Goal: Task Accomplishment & Management: Manage account settings

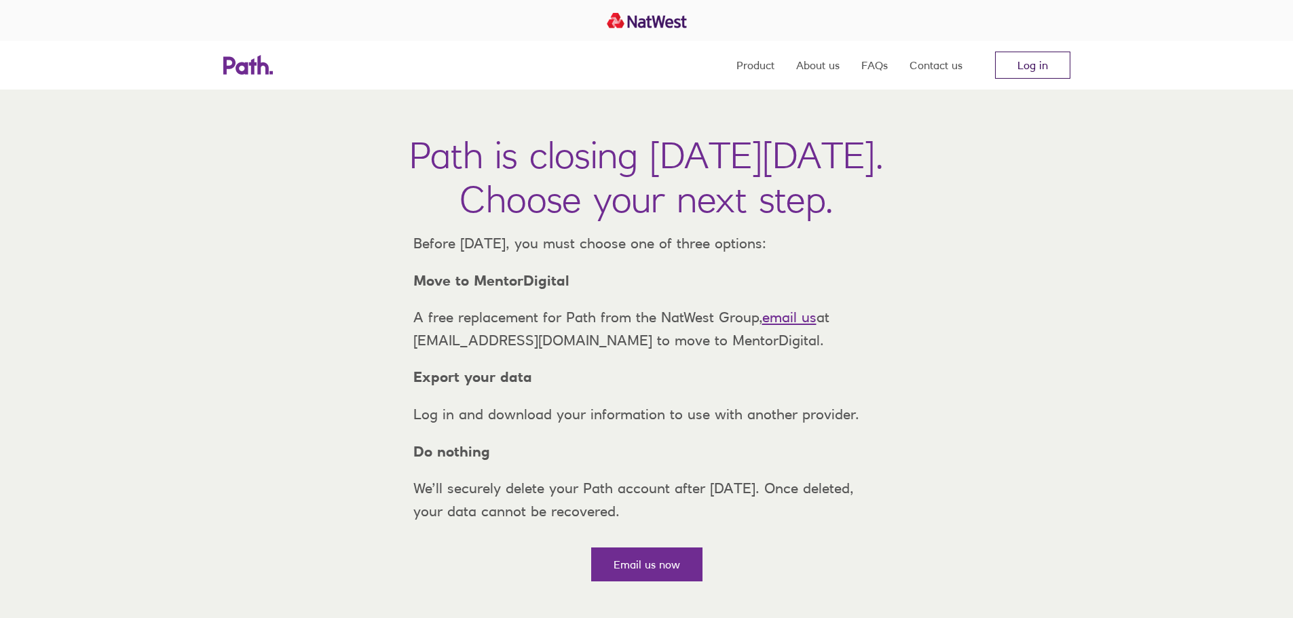
click at [1021, 65] on link "Log in" at bounding box center [1032, 65] width 75 height 27
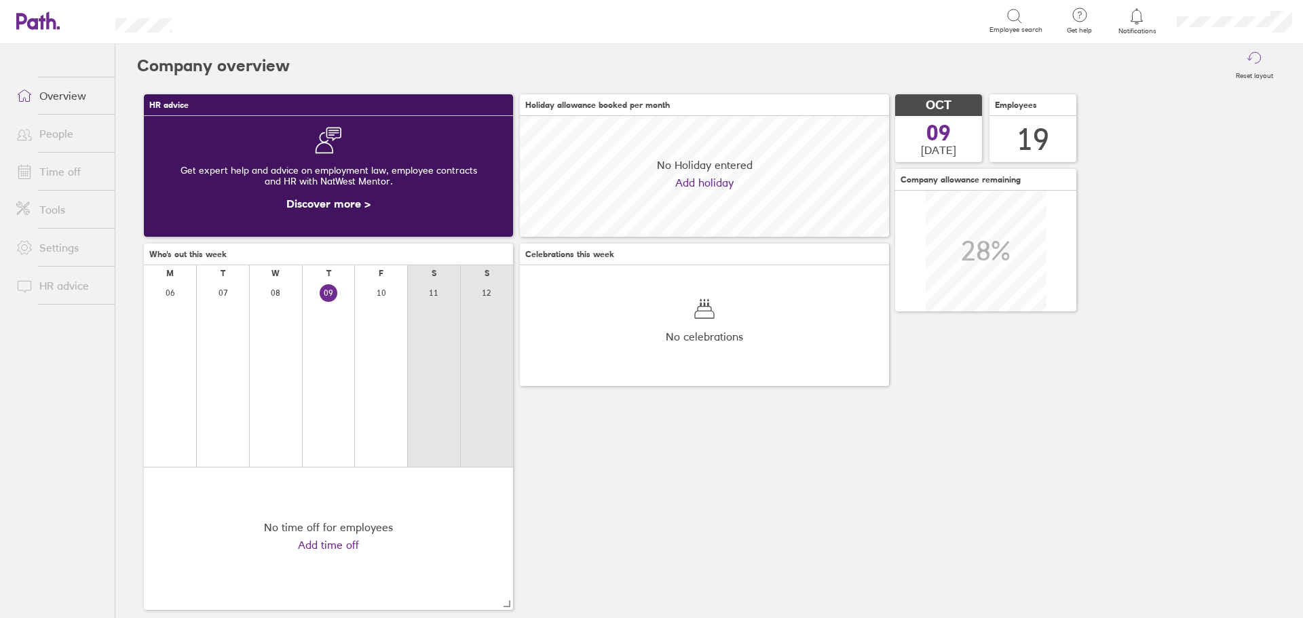
scroll to position [121, 369]
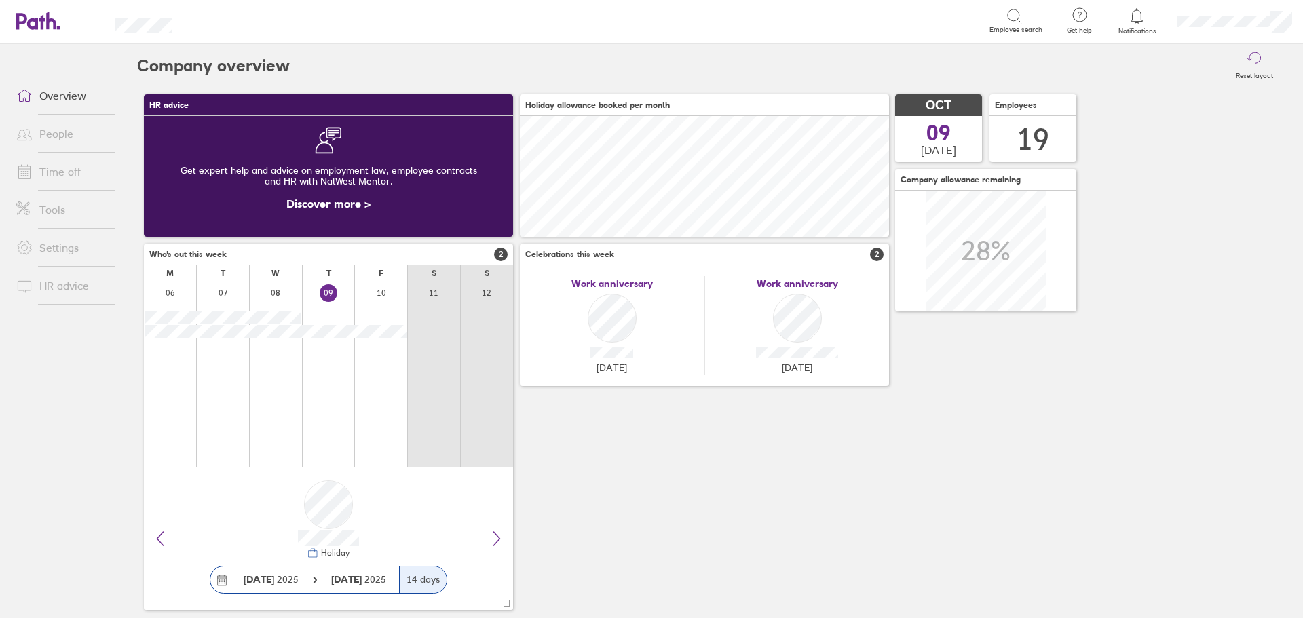
click at [50, 134] on link "People" at bounding box center [59, 133] width 109 height 27
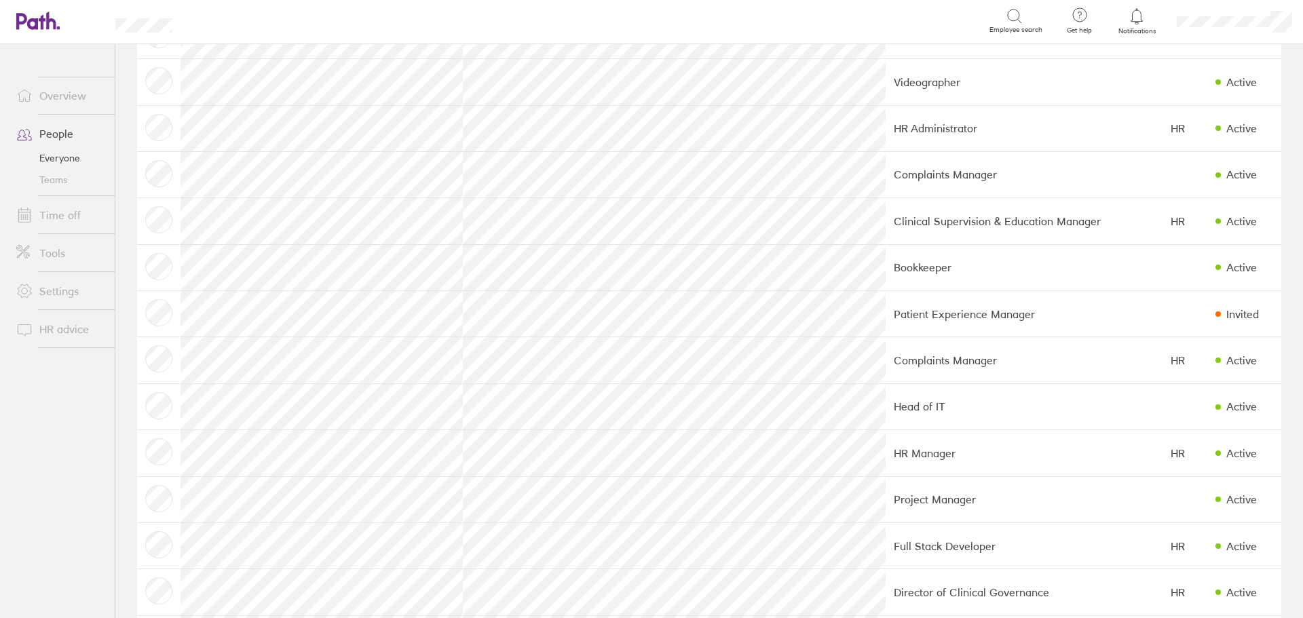
scroll to position [405, 0]
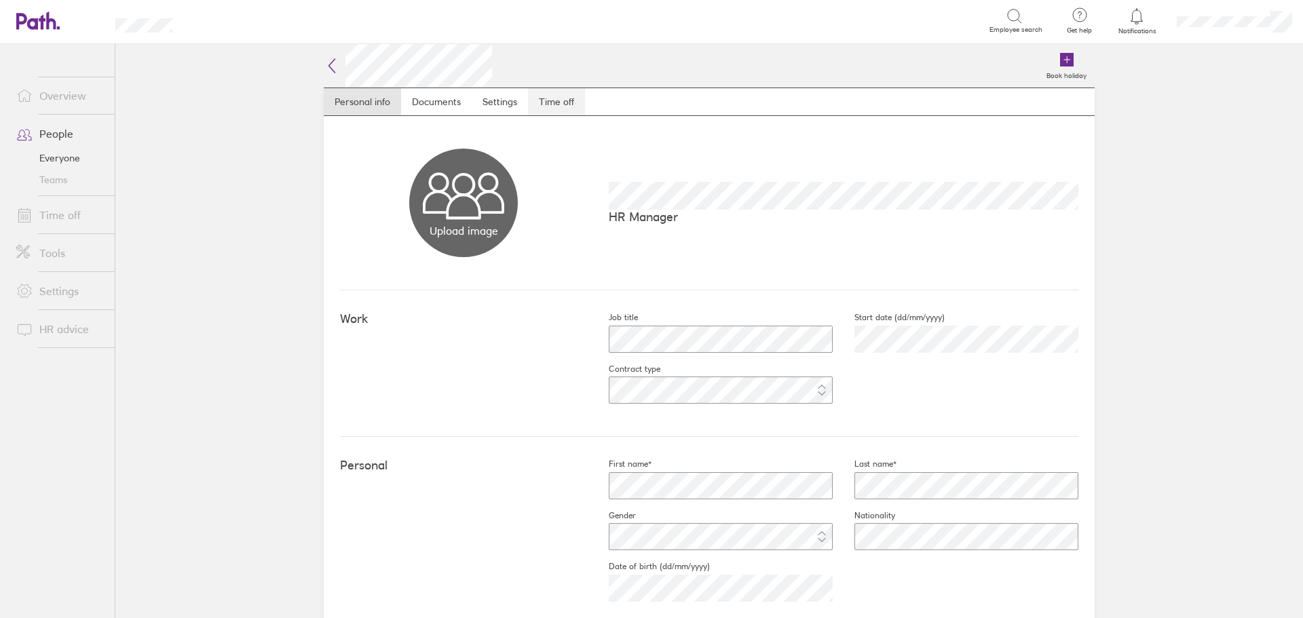
click at [543, 100] on link "Time off" at bounding box center [556, 101] width 57 height 27
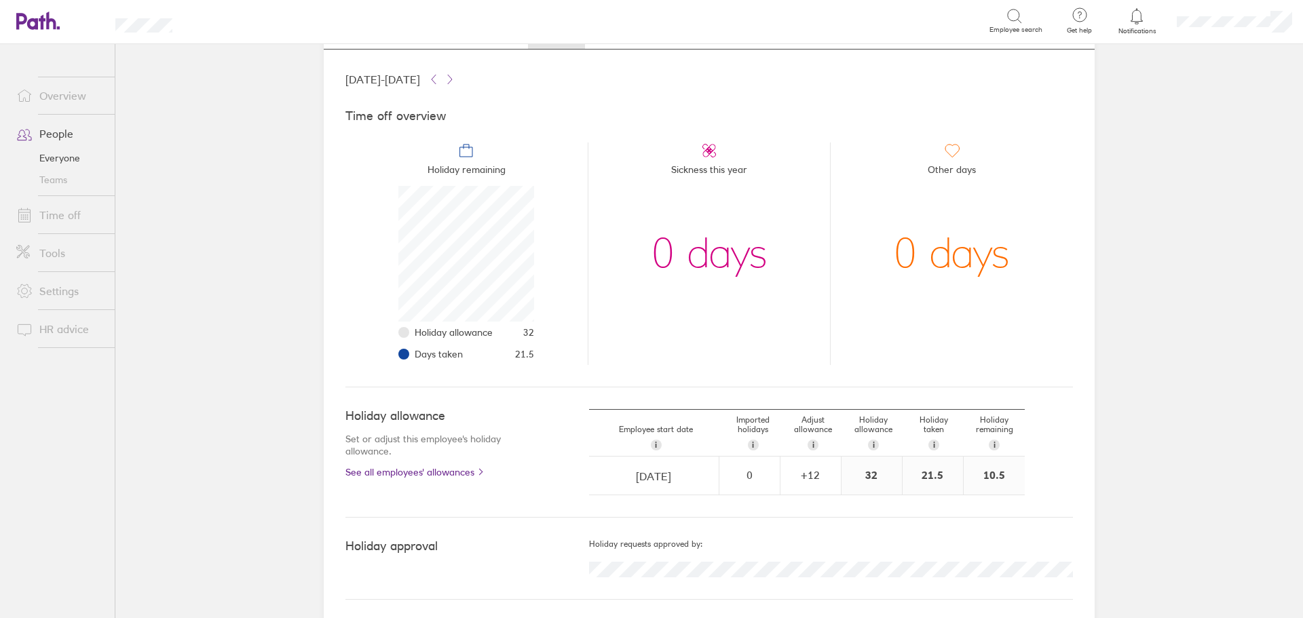
scroll to position [70, 0]
click at [821, 468] on div "+ 12" at bounding box center [810, 471] width 59 height 12
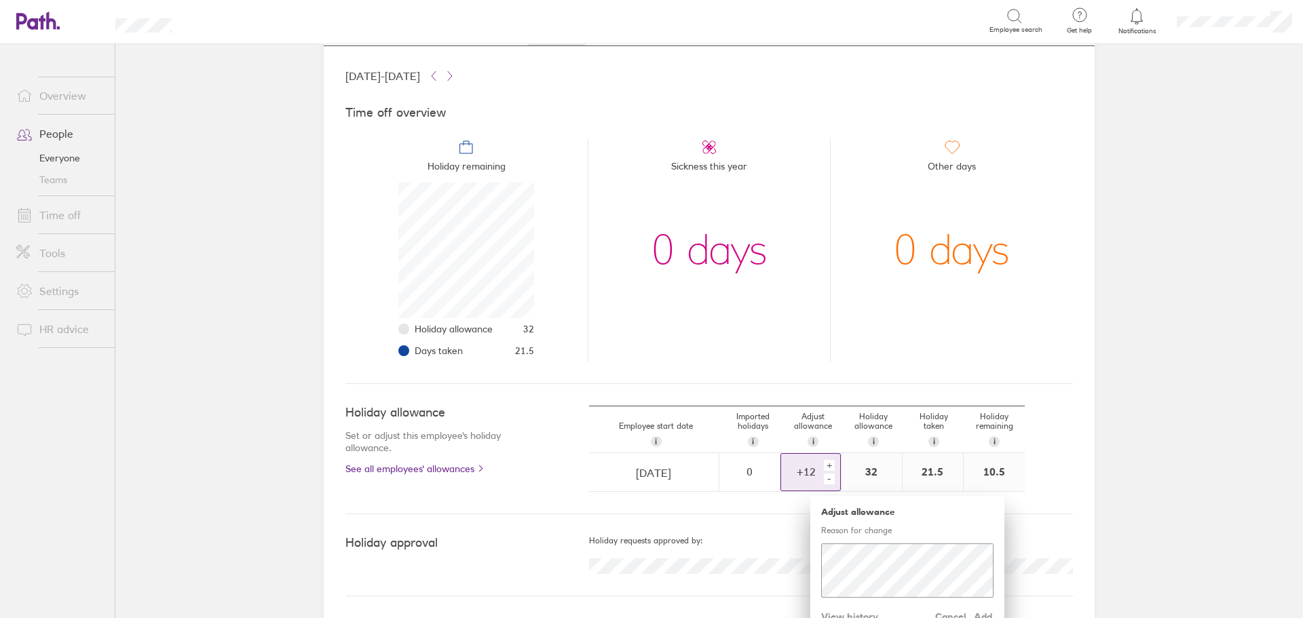
click at [824, 466] on div "+" at bounding box center [829, 465] width 11 height 11
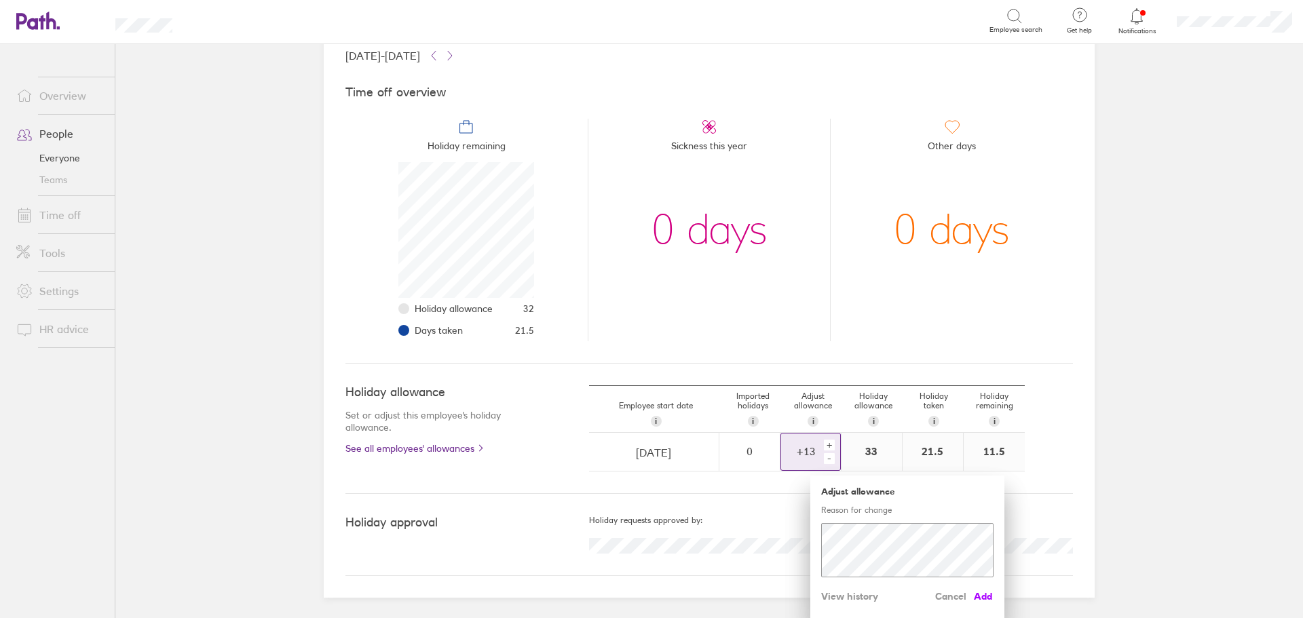
click at [978, 593] on span "Add" at bounding box center [983, 597] width 22 height 22
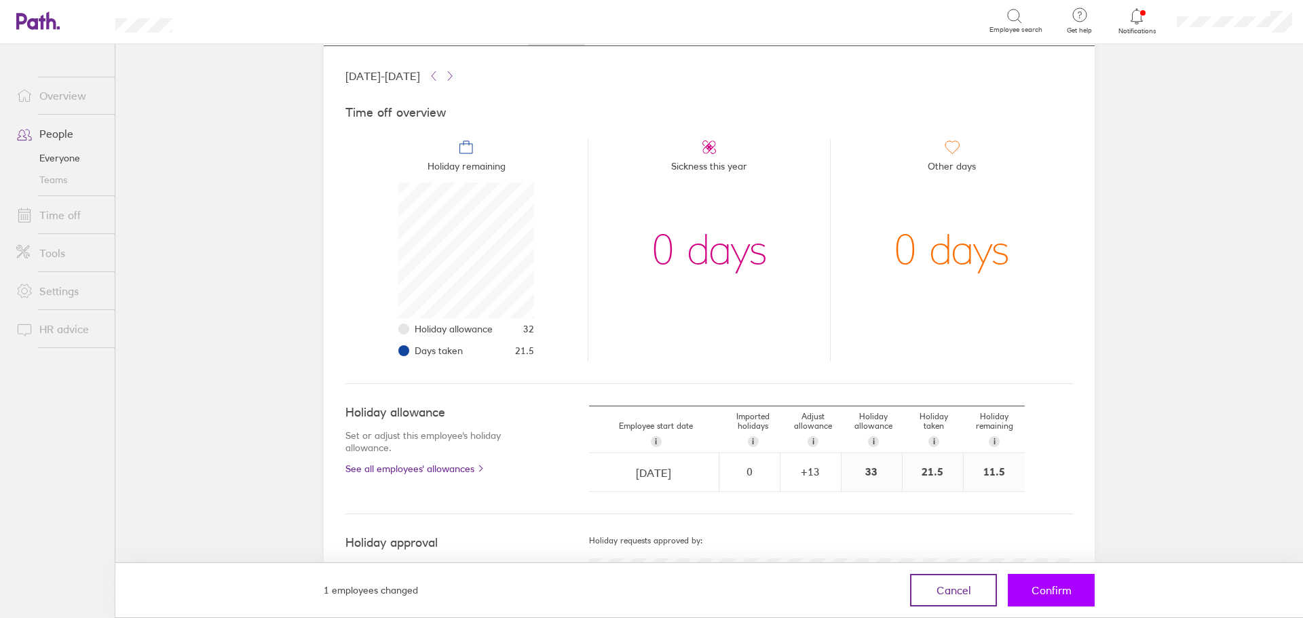
click at [1038, 590] on span "Confirm" at bounding box center [1051, 590] width 40 height 12
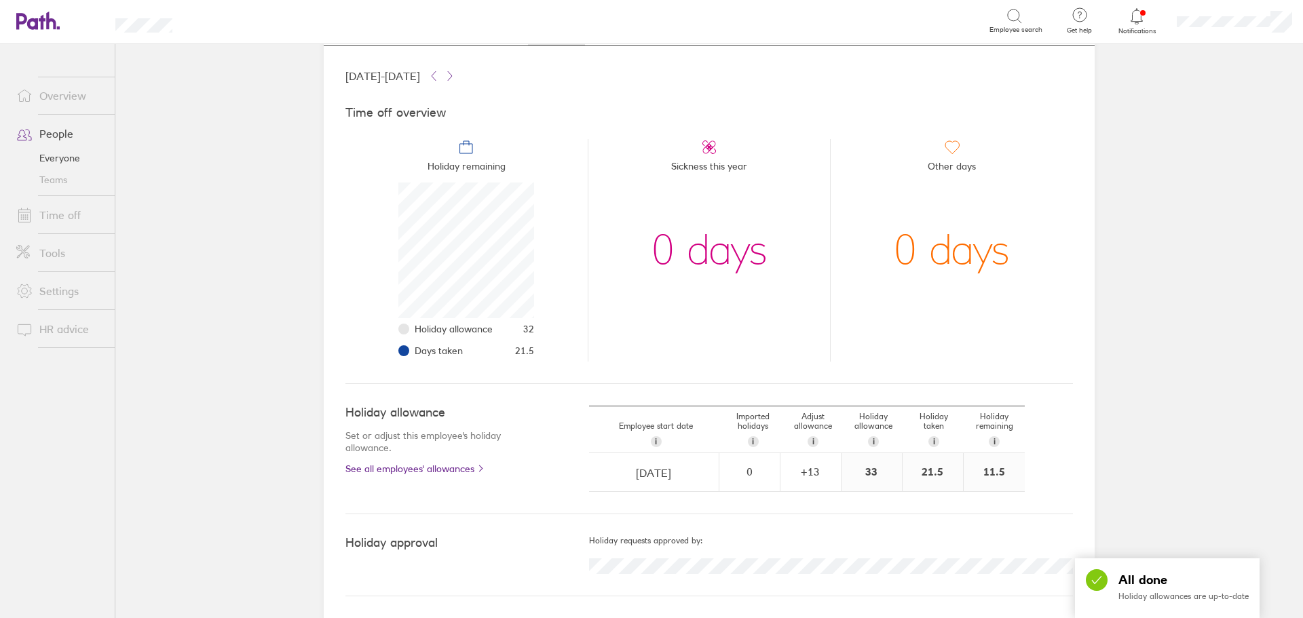
click at [1065, 592] on div "Holiday approval Holiday requests approved by:" at bounding box center [708, 555] width 727 height 82
click at [46, 212] on link "Time off" at bounding box center [59, 215] width 109 height 27
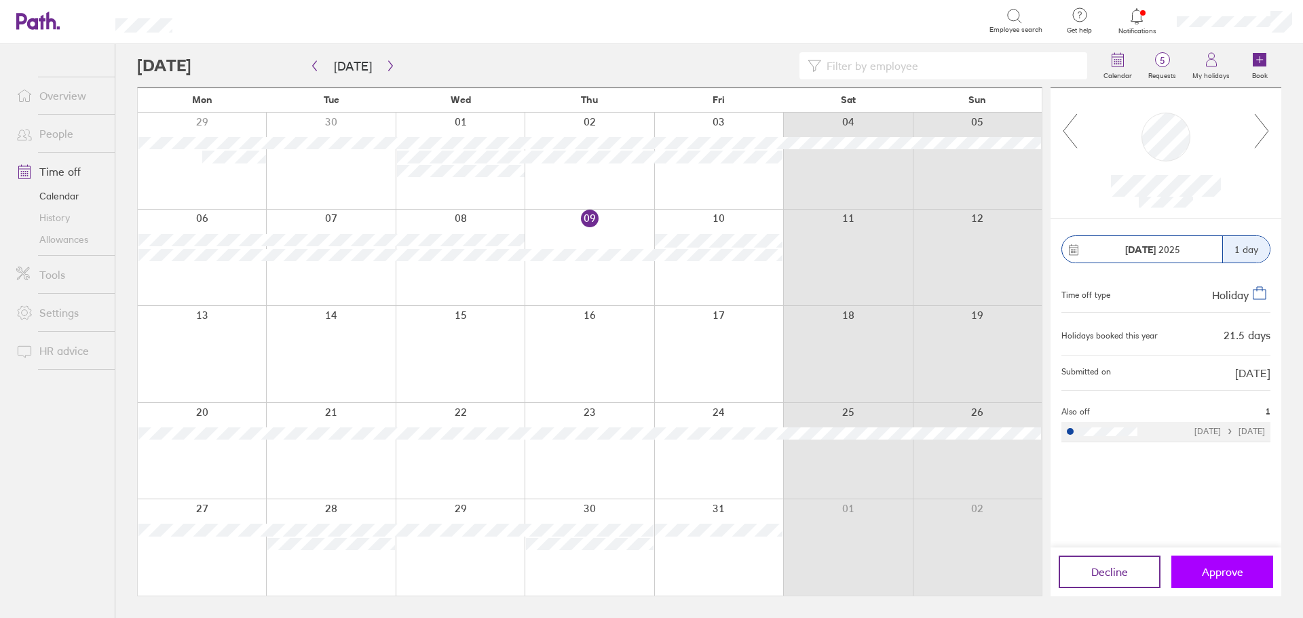
click at [1229, 573] on span "Approve" at bounding box center [1222, 572] width 41 height 12
click at [73, 170] on link "Time off" at bounding box center [59, 171] width 109 height 27
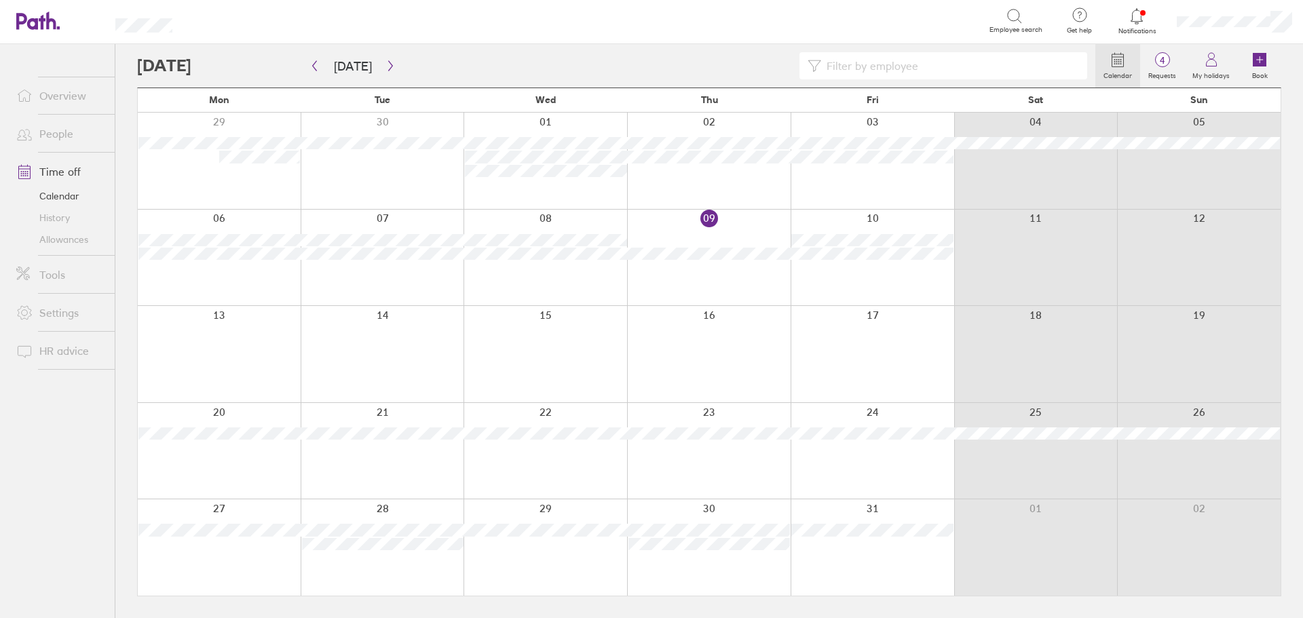
click at [65, 239] on link "Allowances" at bounding box center [59, 240] width 109 height 22
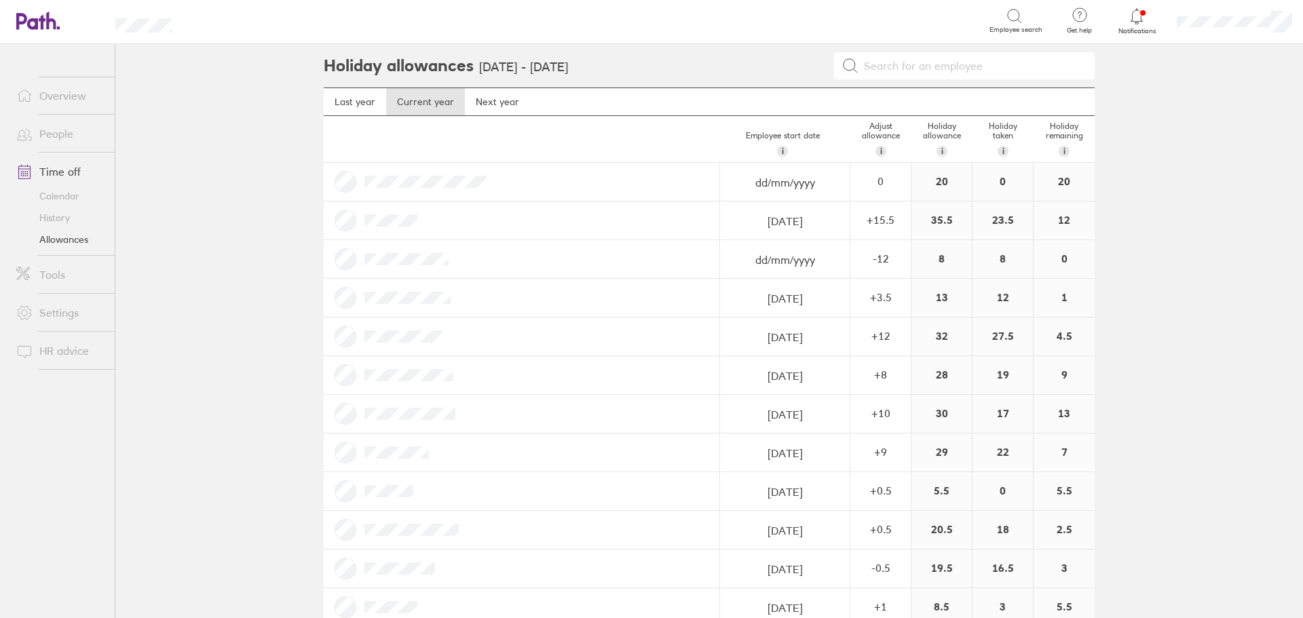
click at [1133, 19] on icon at bounding box center [1136, 16] width 16 height 16
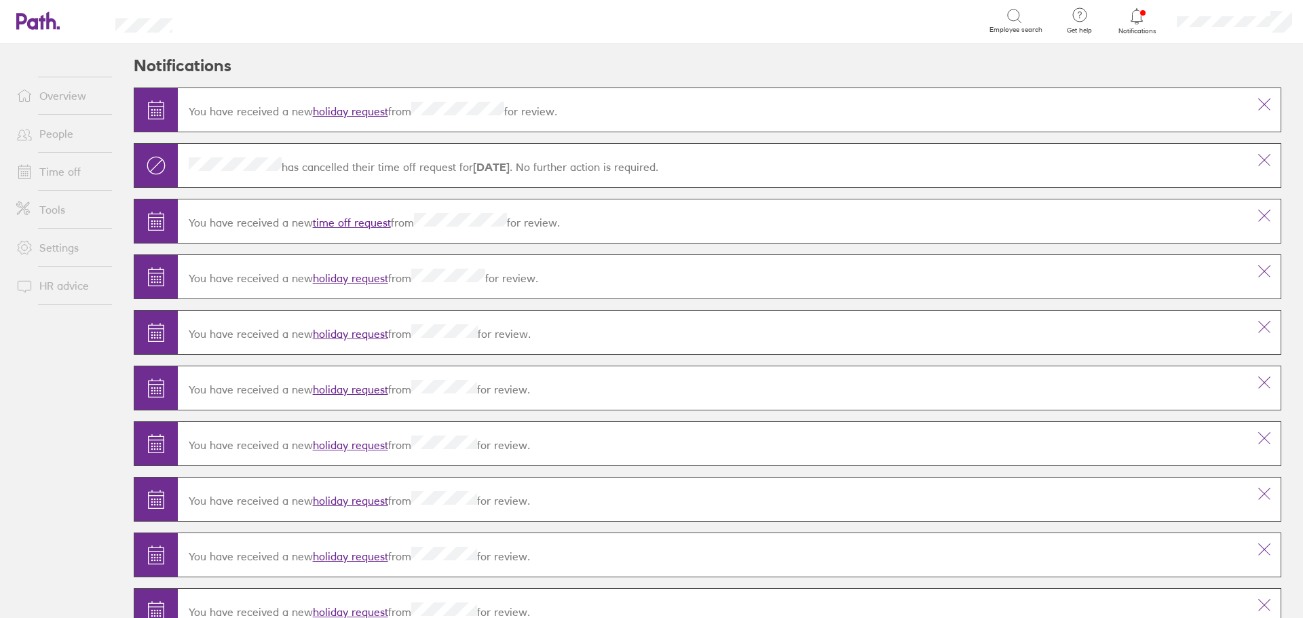
click at [38, 248] on span at bounding box center [22, 248] width 34 height 16
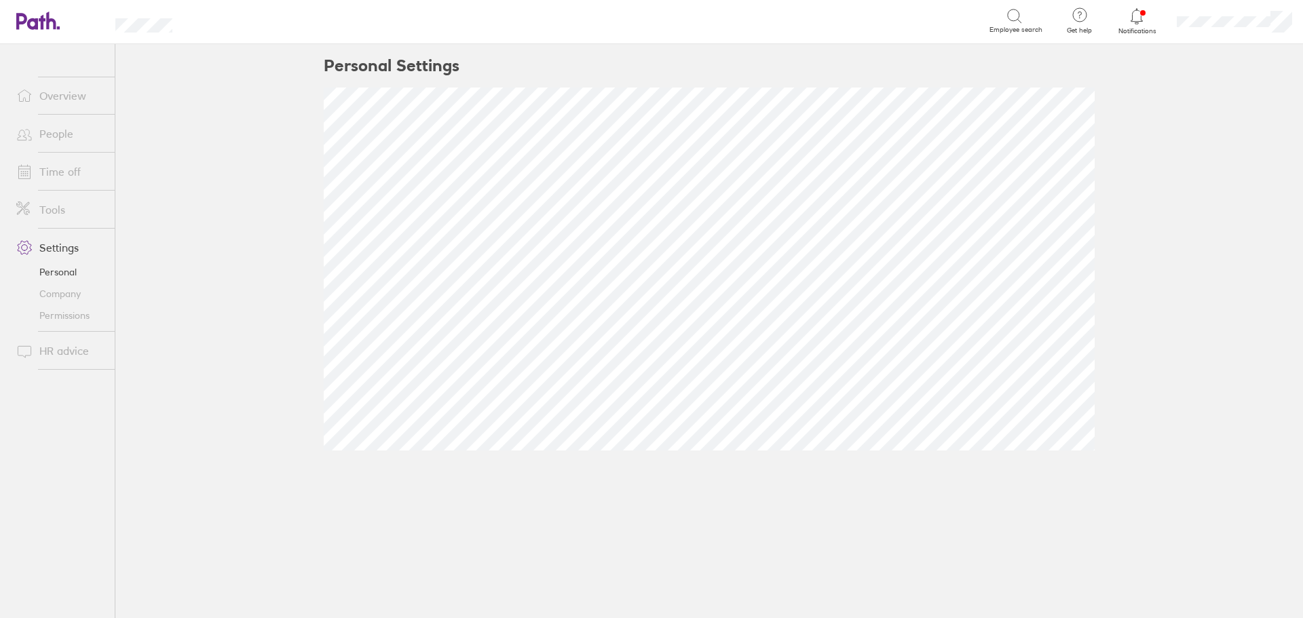
click at [36, 204] on span at bounding box center [22, 210] width 34 height 16
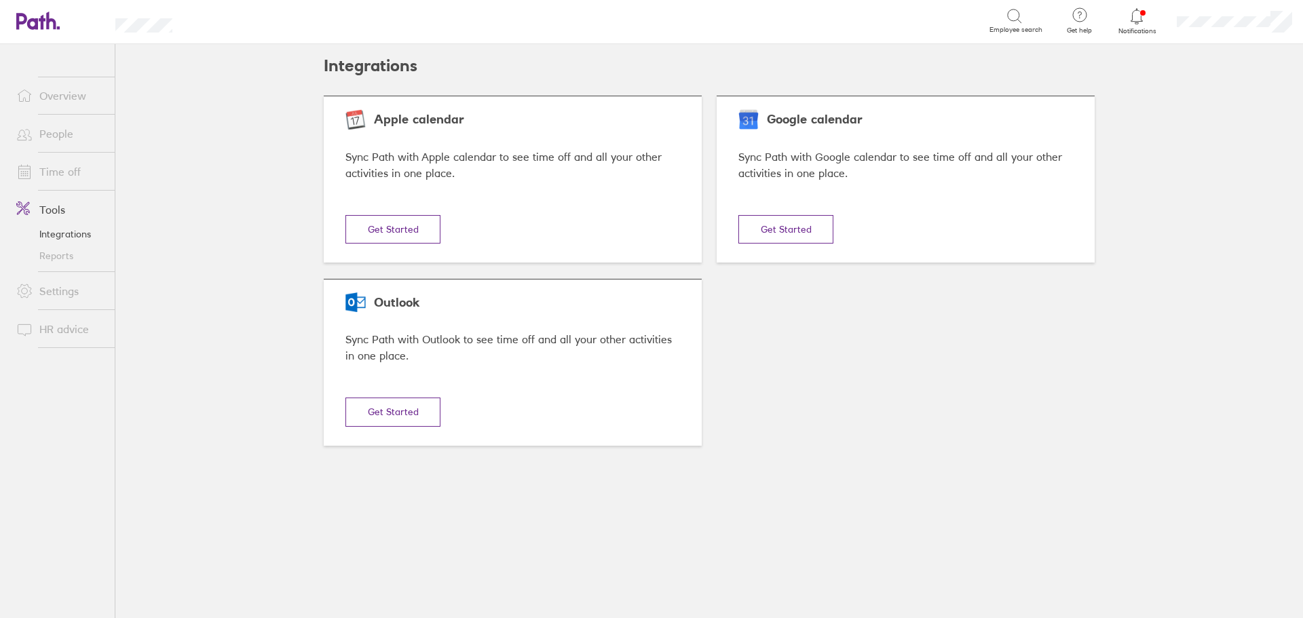
click at [50, 174] on link "Time off" at bounding box center [59, 171] width 109 height 27
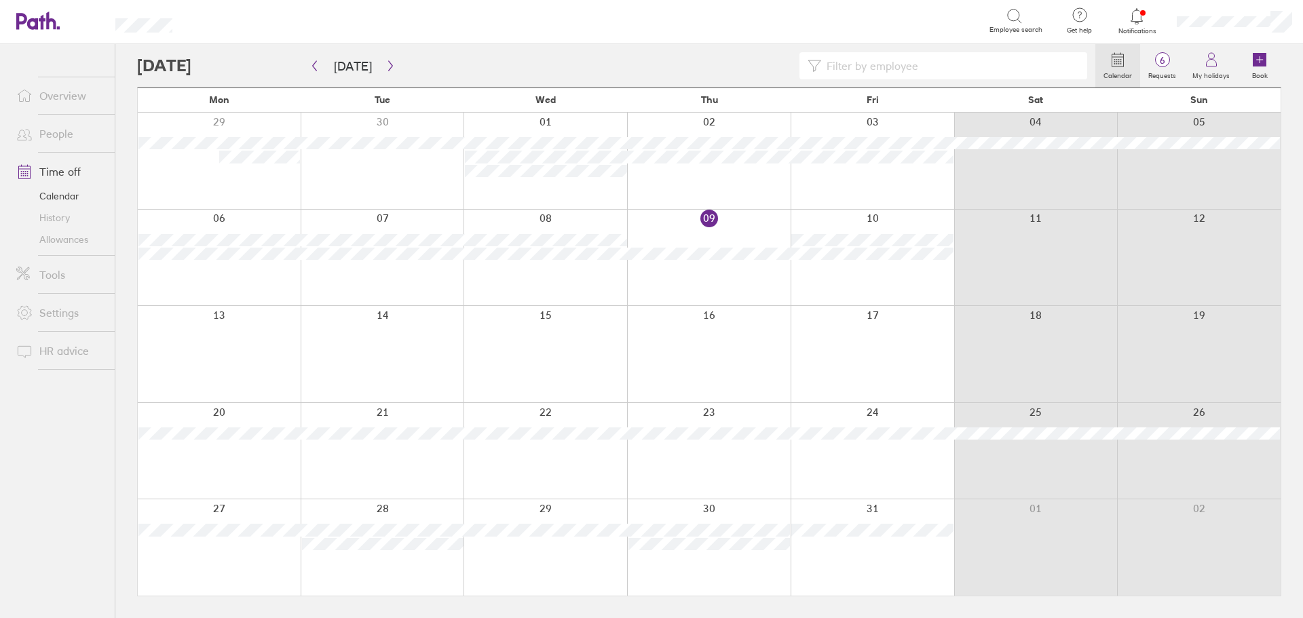
click at [242, 570] on div at bounding box center [219, 547] width 163 height 96
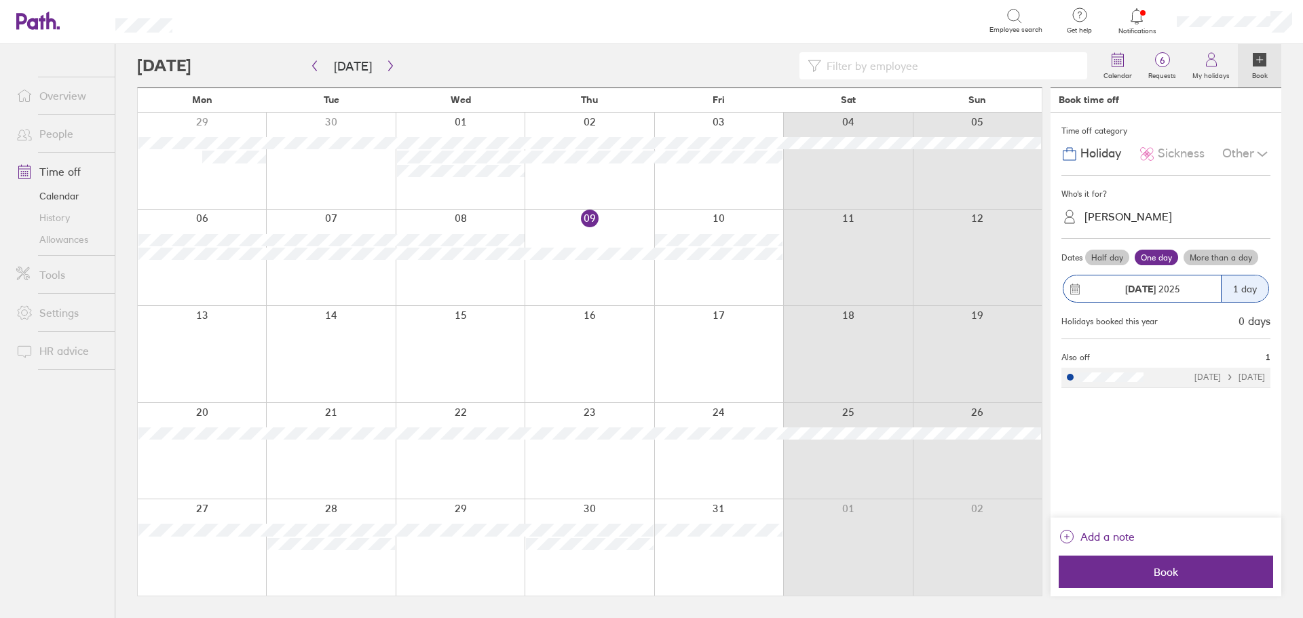
click at [1135, 216] on div "Sayani Sainudeen" at bounding box center [1128, 216] width 88 height 13
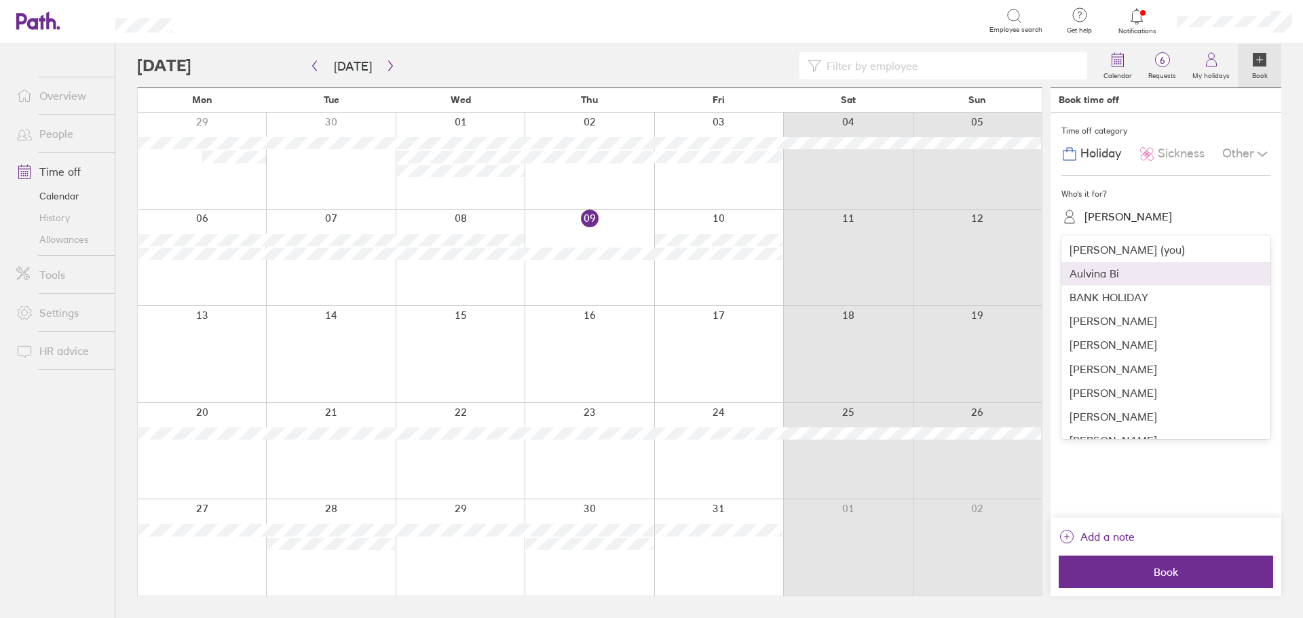
click at [1142, 269] on div "Aulvina Bi" at bounding box center [1165, 274] width 209 height 24
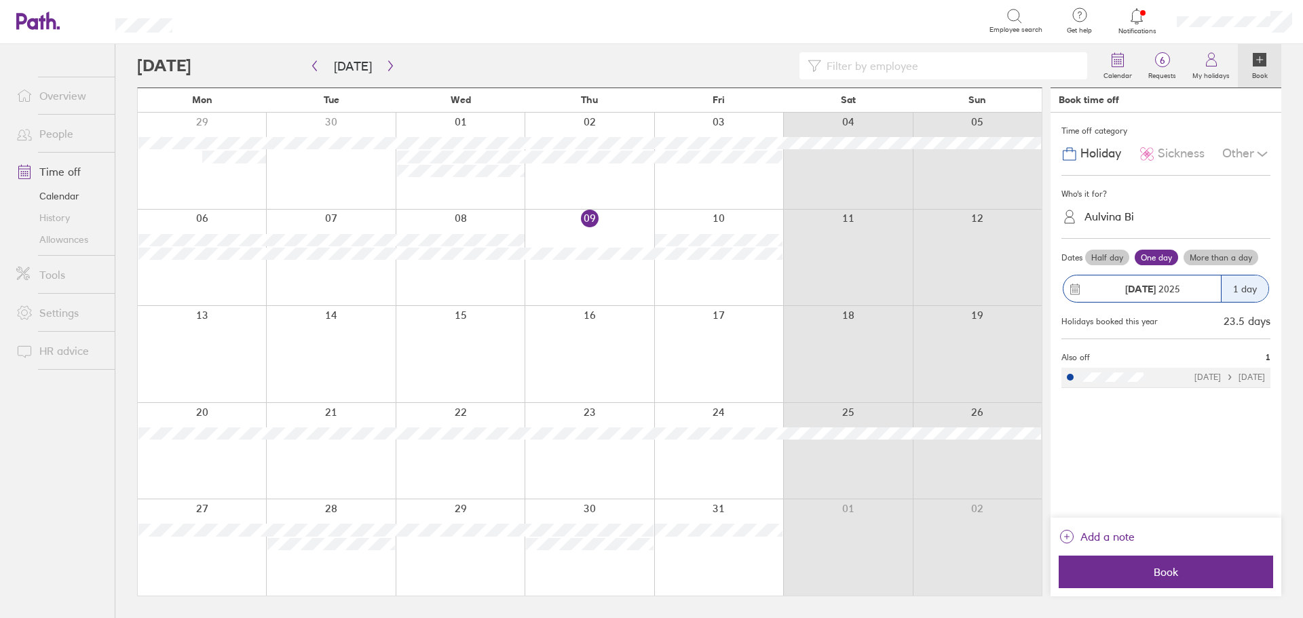
click at [1230, 255] on label "More than a day" at bounding box center [1220, 258] width 75 height 16
click at [0, 0] on input "More than a day" at bounding box center [0, 0] width 0 height 0
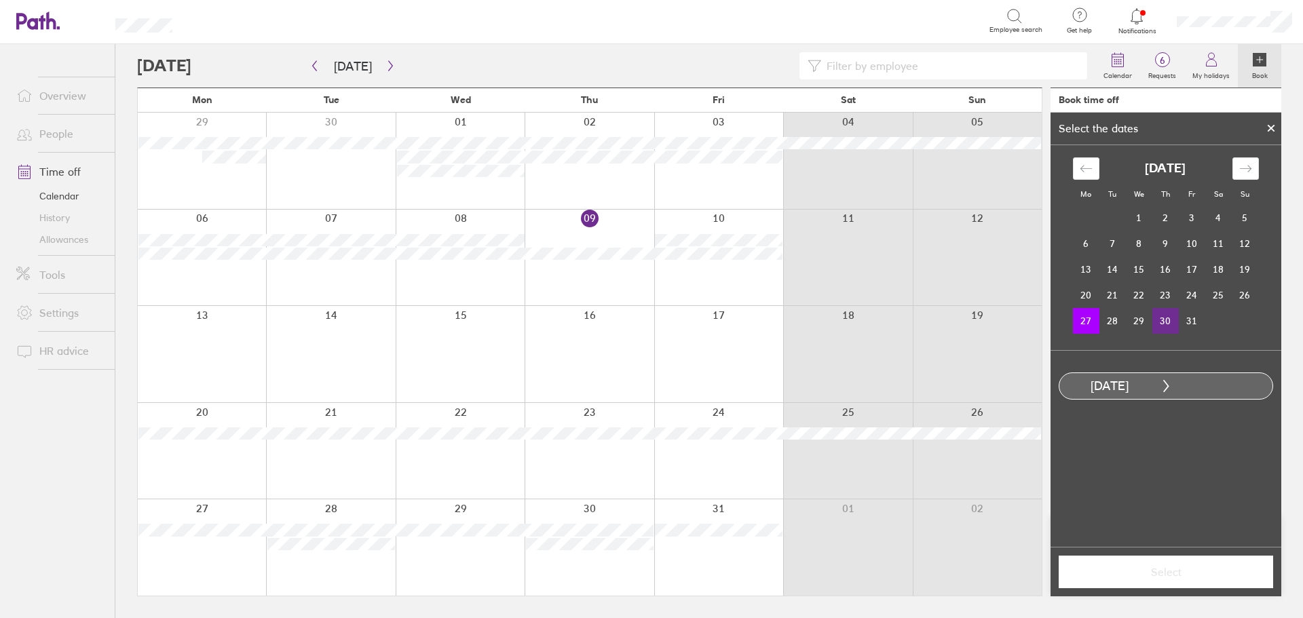
click at [1166, 315] on td "30" at bounding box center [1165, 321] width 26 height 26
click at [1220, 577] on span "Select" at bounding box center [1165, 572] width 195 height 12
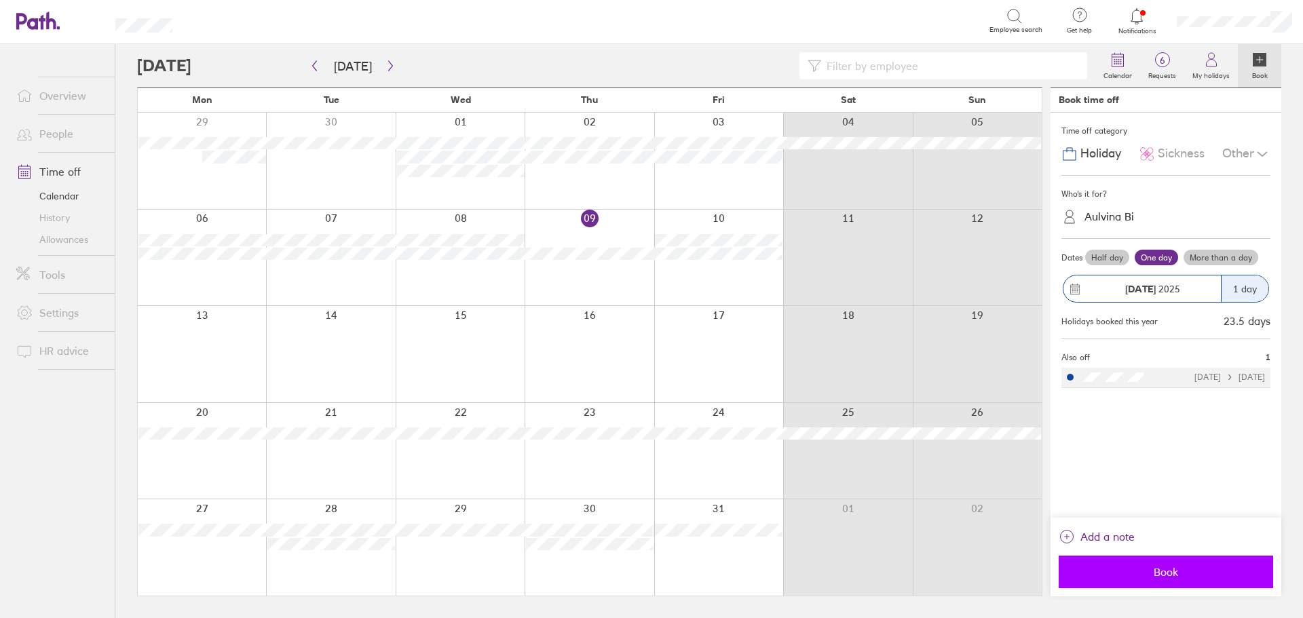
click at [1217, 577] on span "Book" at bounding box center [1165, 572] width 195 height 12
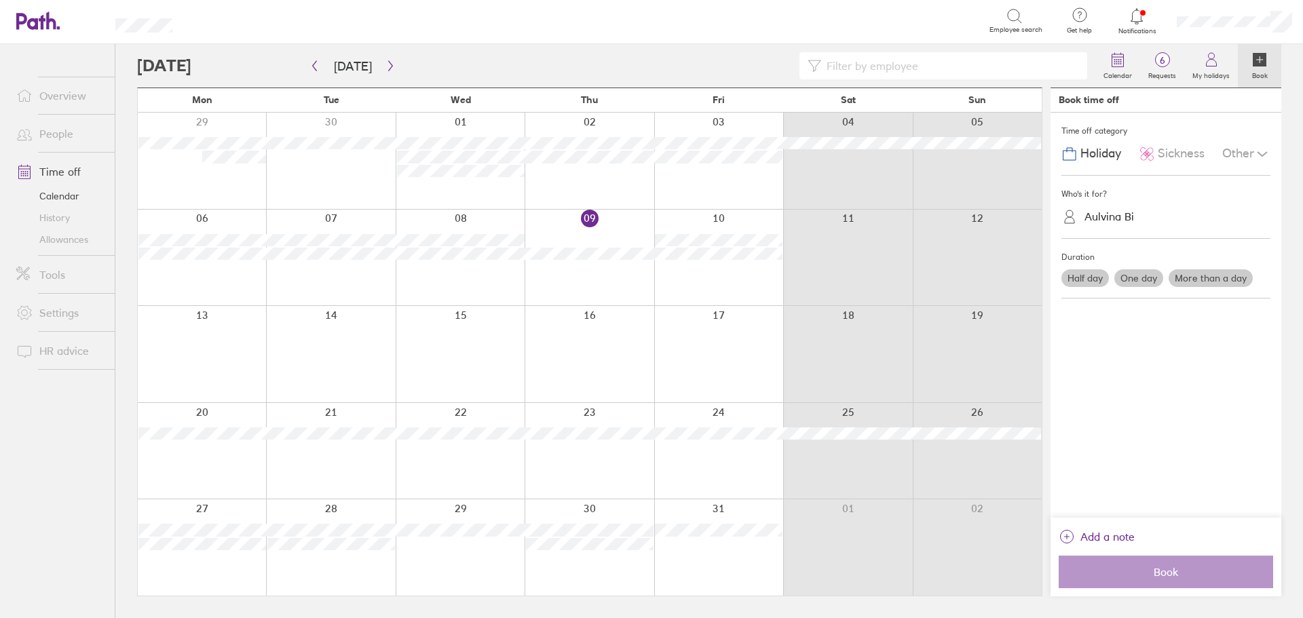
click at [358, 589] on div at bounding box center [330, 547] width 129 height 96
click at [356, 563] on div at bounding box center [330, 547] width 129 height 96
click at [220, 567] on div at bounding box center [202, 547] width 128 height 96
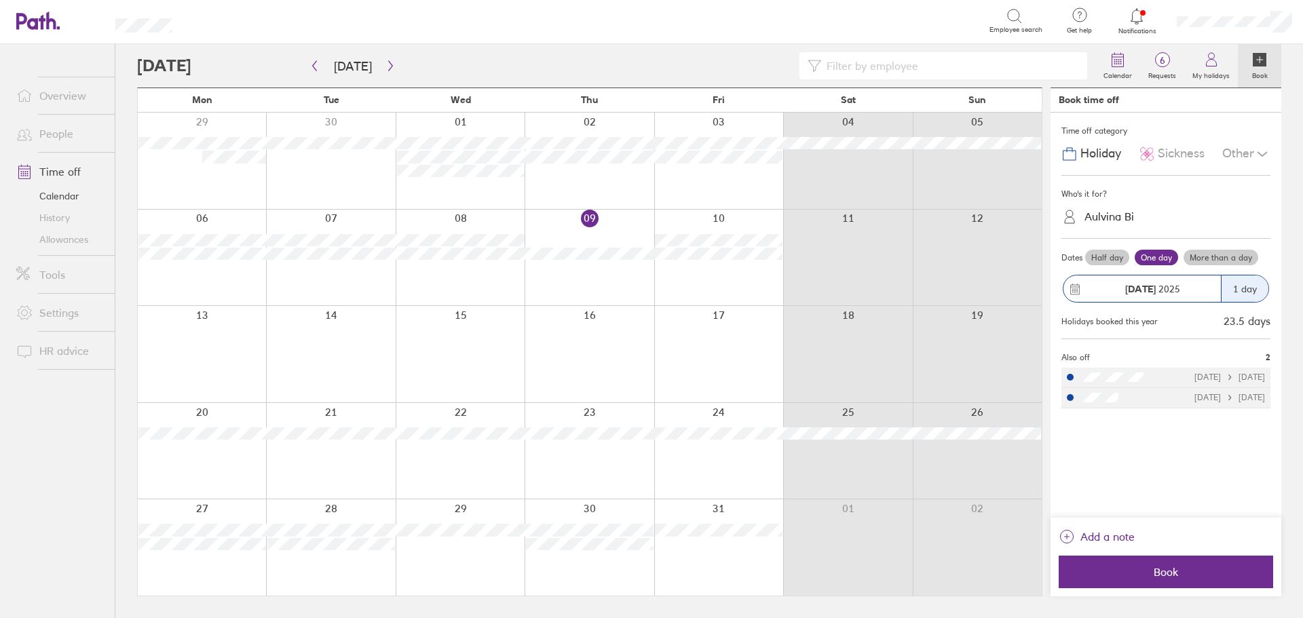
click at [55, 168] on link "Time off" at bounding box center [59, 171] width 109 height 27
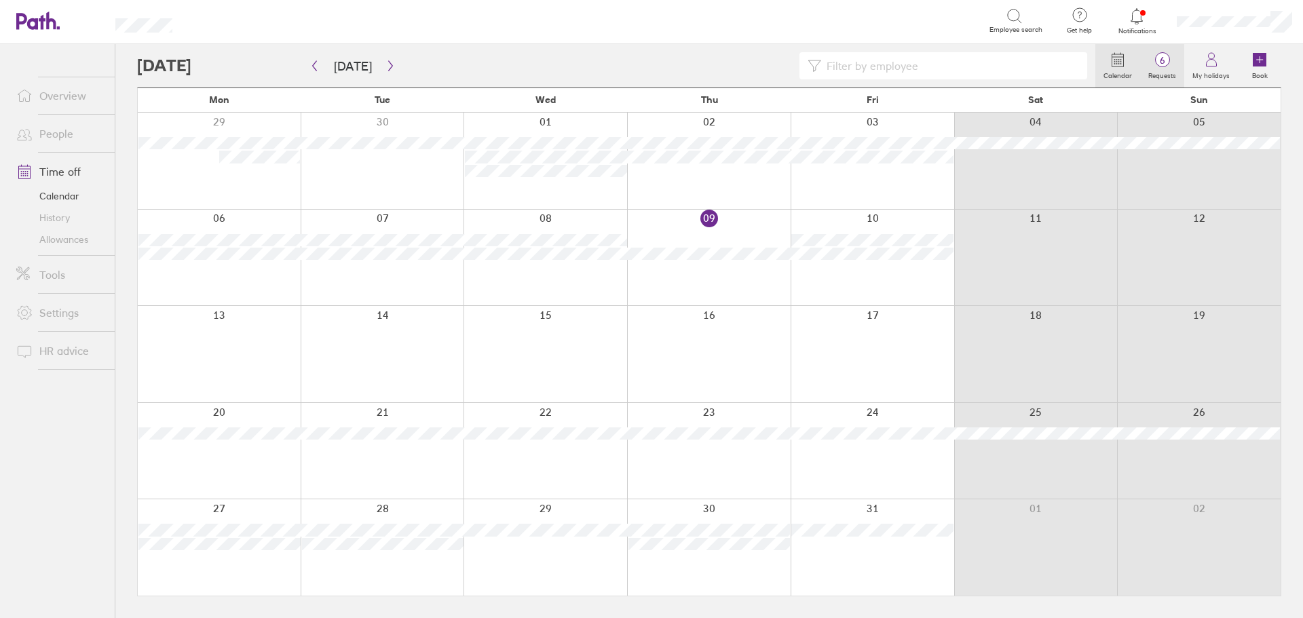
click at [1167, 66] on span "6" at bounding box center [1162, 60] width 44 height 11
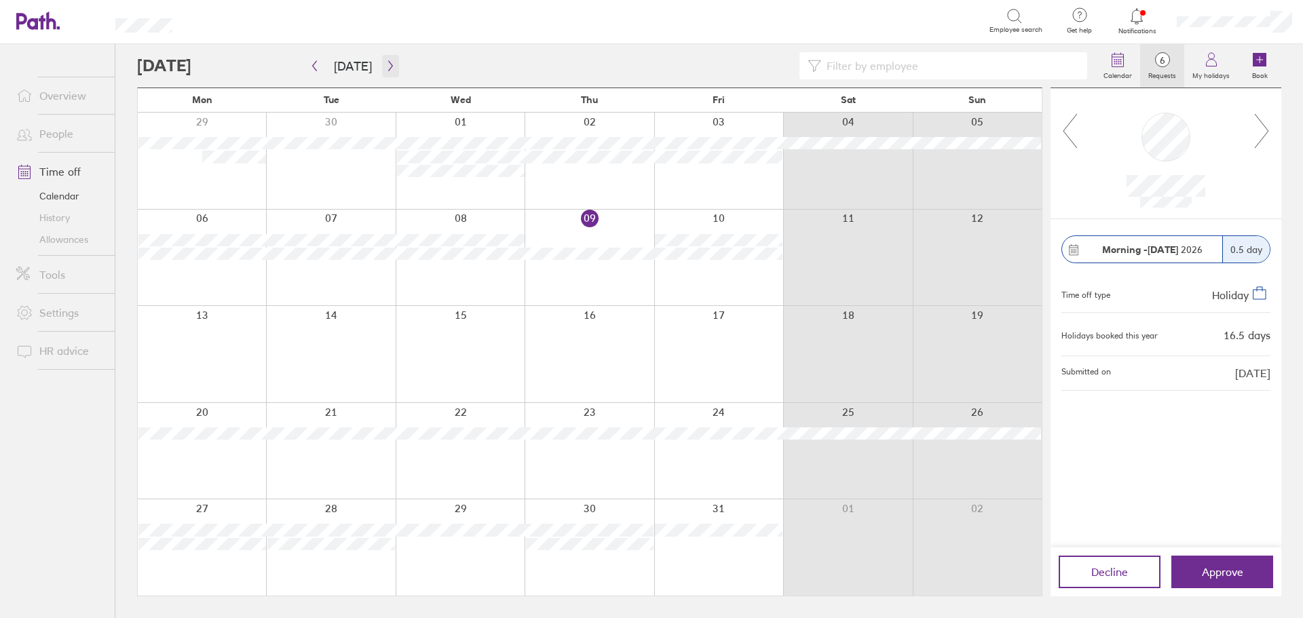
click at [391, 69] on icon "button" at bounding box center [390, 65] width 10 height 11
click at [385, 68] on icon "button" at bounding box center [390, 65] width 10 height 11
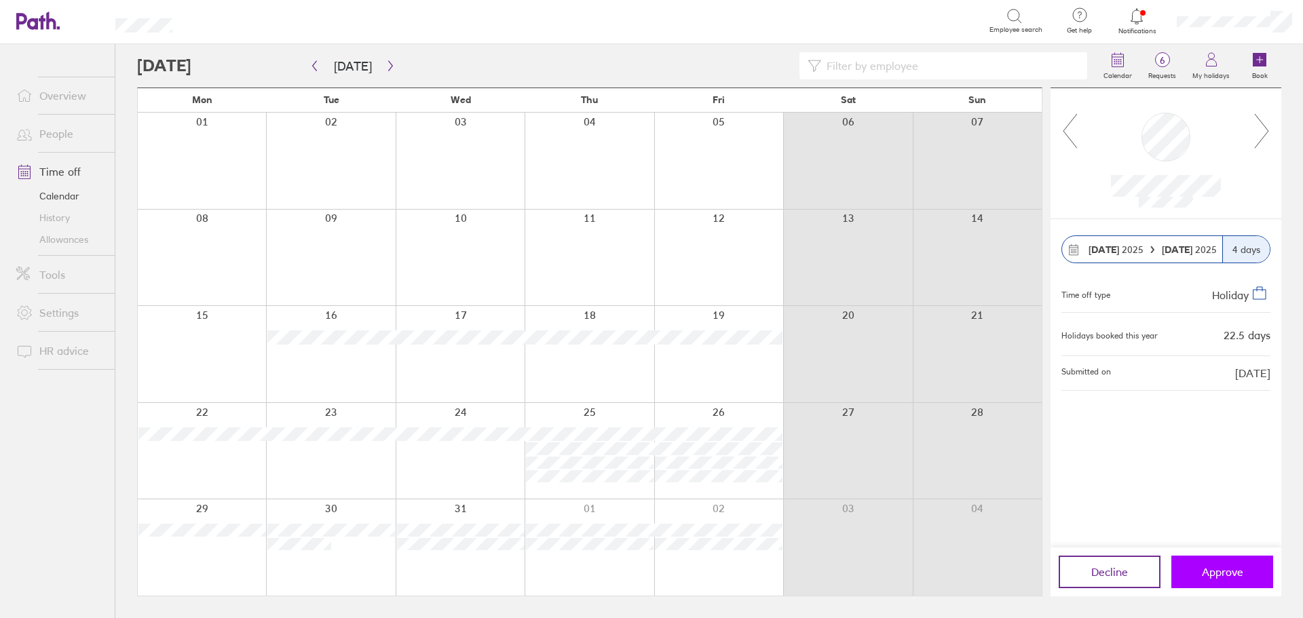
click at [1224, 582] on button "Approve" at bounding box center [1222, 572] width 102 height 33
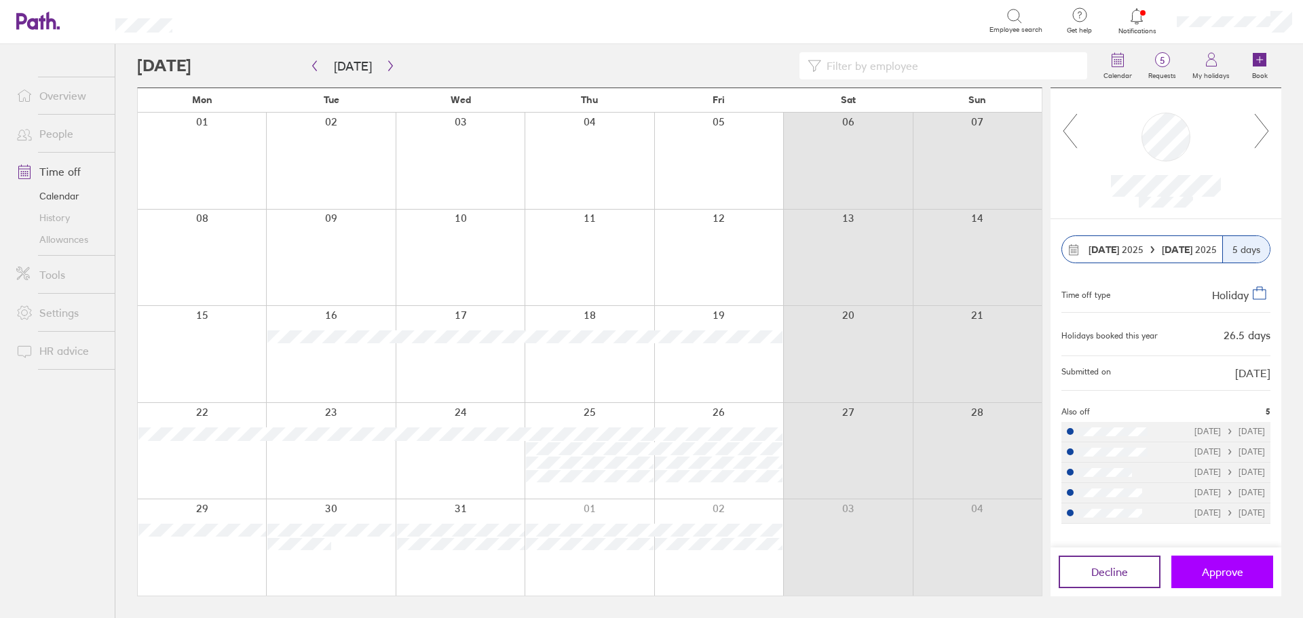
click at [1235, 569] on span "Approve" at bounding box center [1222, 572] width 41 height 12
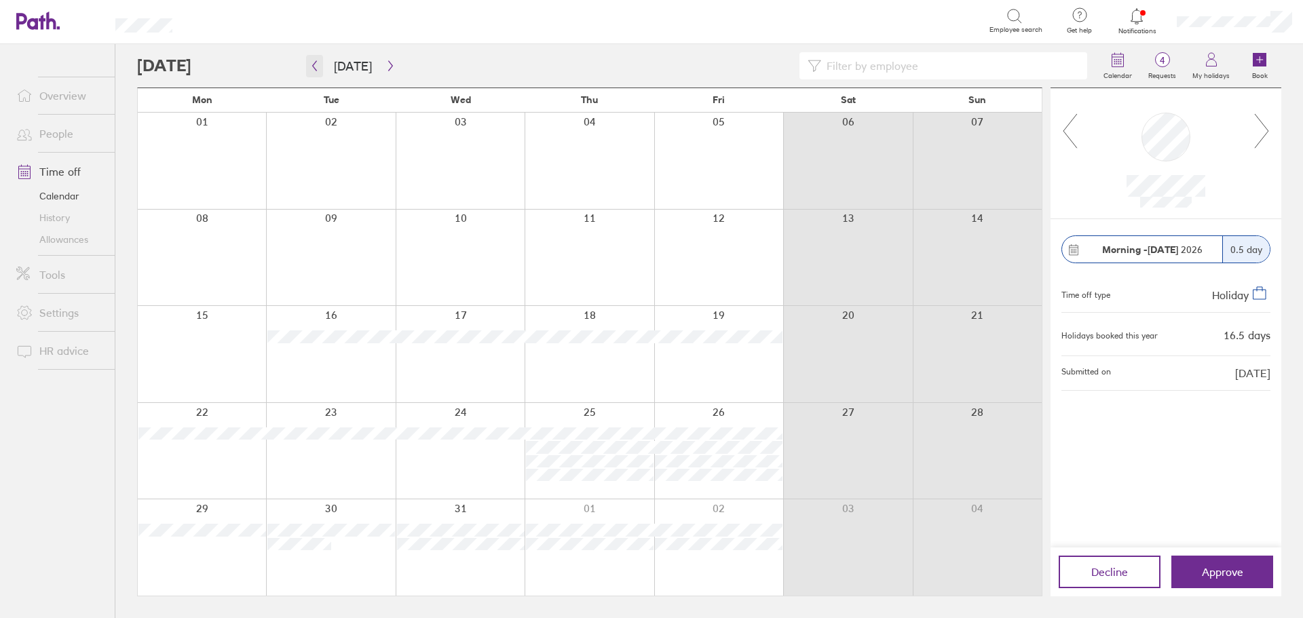
click at [310, 67] on icon "button" at bounding box center [314, 65] width 10 height 11
click at [318, 70] on icon "button" at bounding box center [314, 65] width 10 height 11
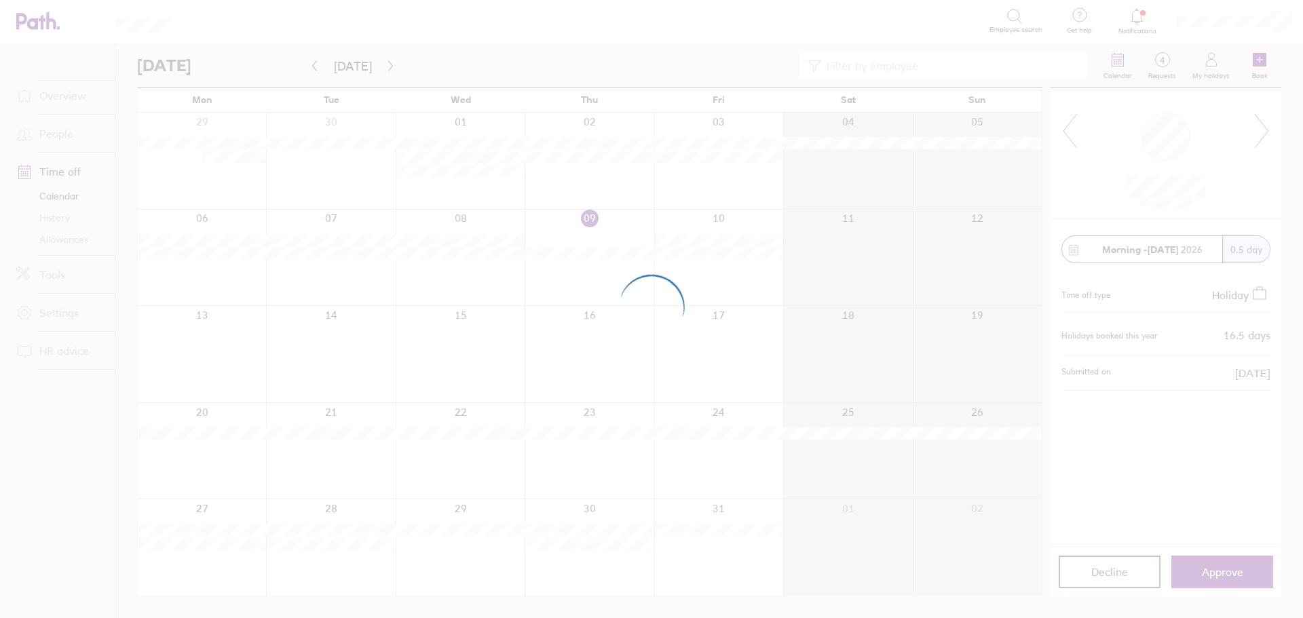
click at [351, 576] on div at bounding box center [651, 309] width 1303 height 618
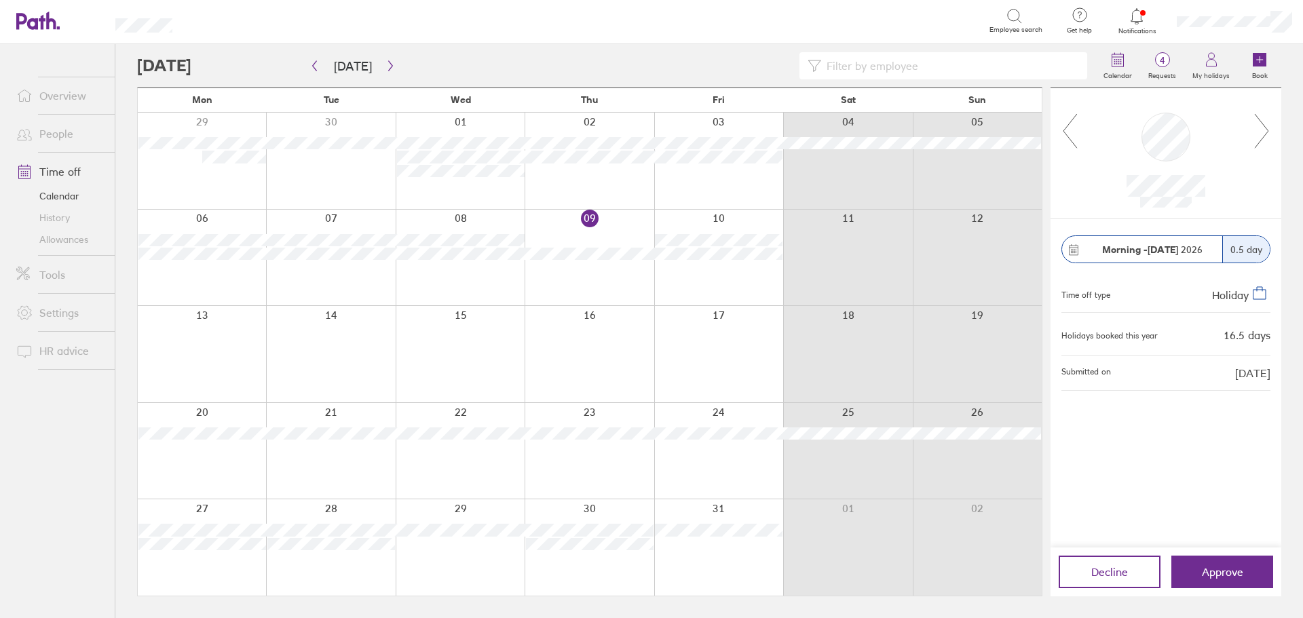
click at [341, 578] on div at bounding box center [330, 547] width 129 height 96
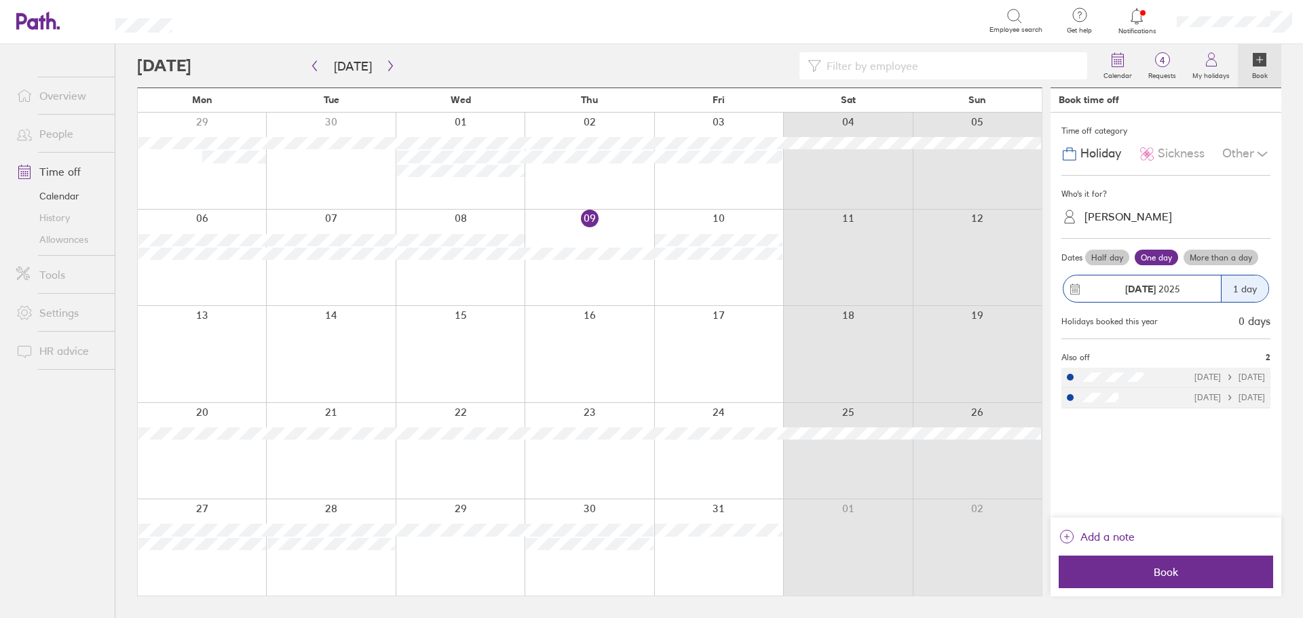
click at [1160, 211] on div "Sayani Sainudeen" at bounding box center [1128, 216] width 88 height 13
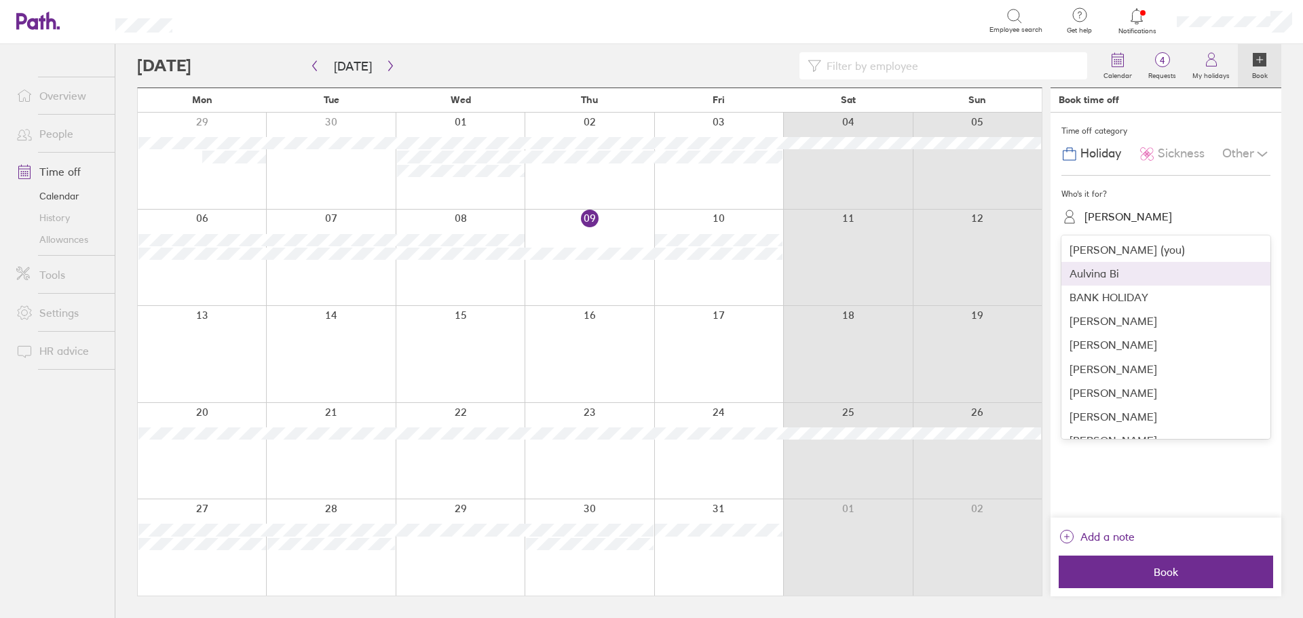
click at [1131, 285] on div "Aulvina Bi" at bounding box center [1165, 274] width 209 height 24
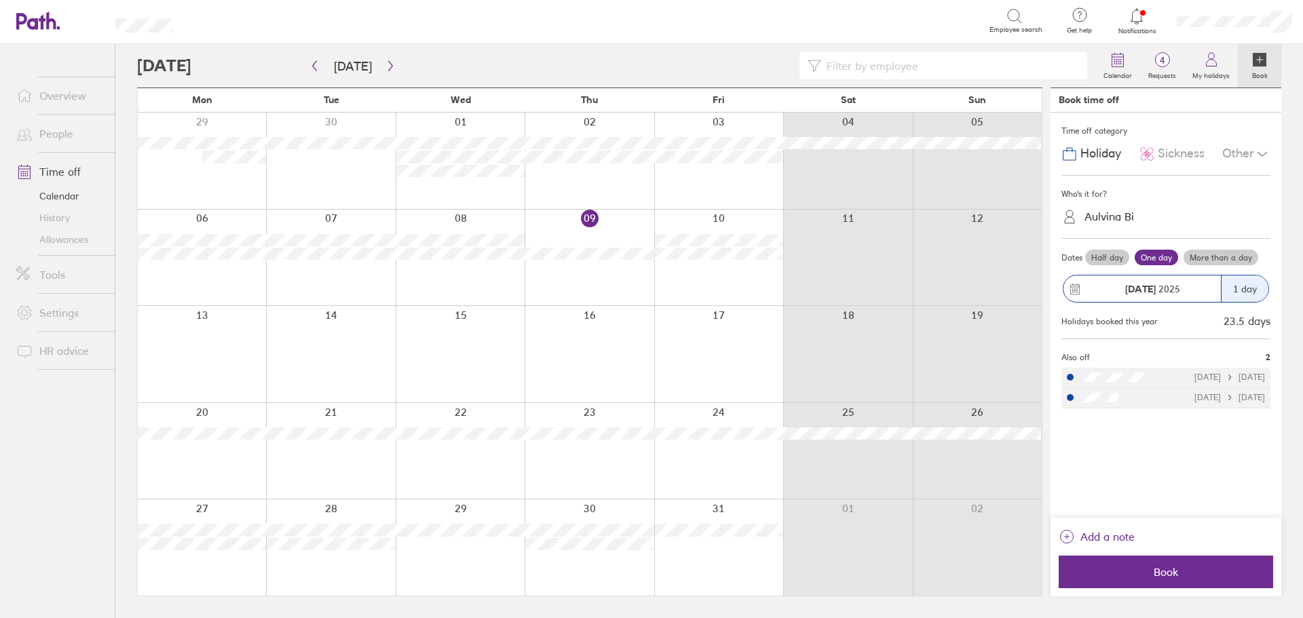
click at [1231, 259] on label "More than a day" at bounding box center [1220, 258] width 75 height 16
click at [0, 0] on input "More than a day" at bounding box center [0, 0] width 0 height 0
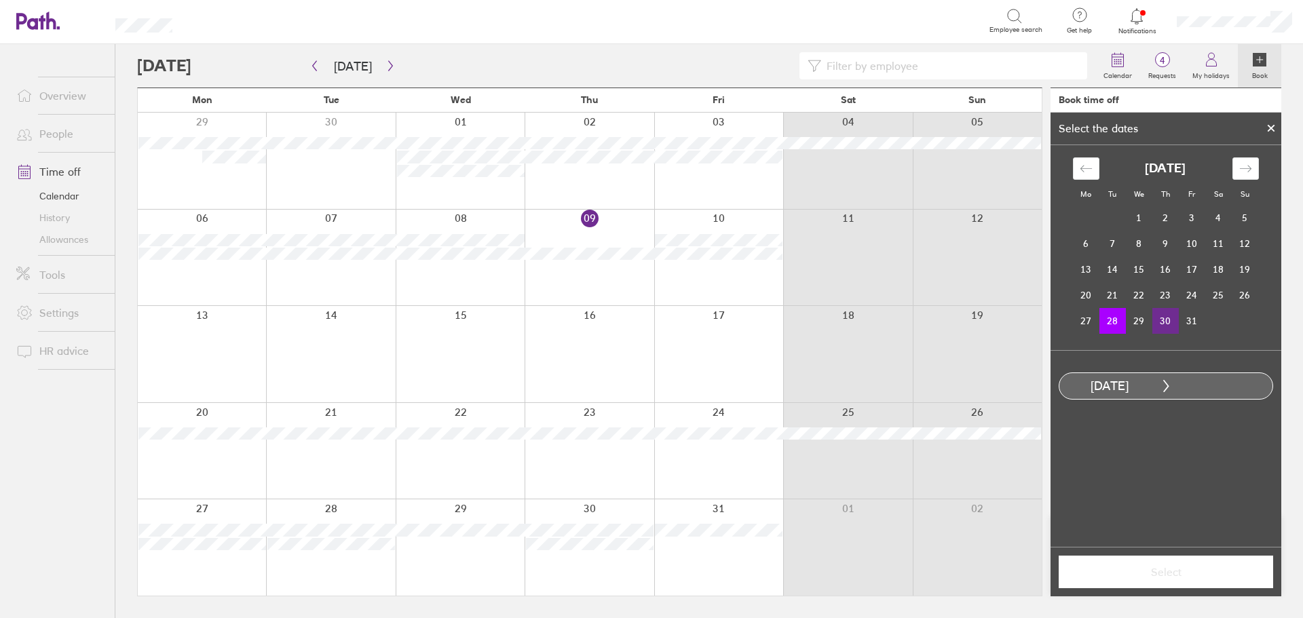
click at [1164, 319] on td "30" at bounding box center [1165, 321] width 26 height 26
click at [1206, 579] on button "Select" at bounding box center [1166, 572] width 214 height 33
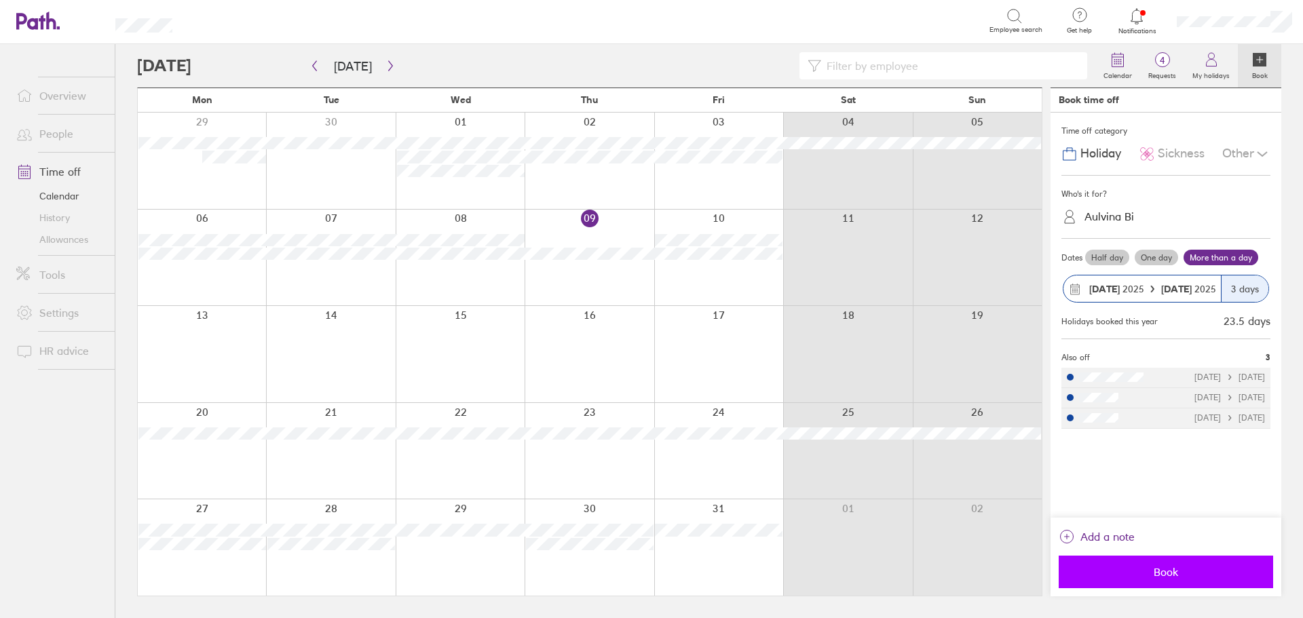
click at [1185, 577] on span "Book" at bounding box center [1165, 572] width 195 height 12
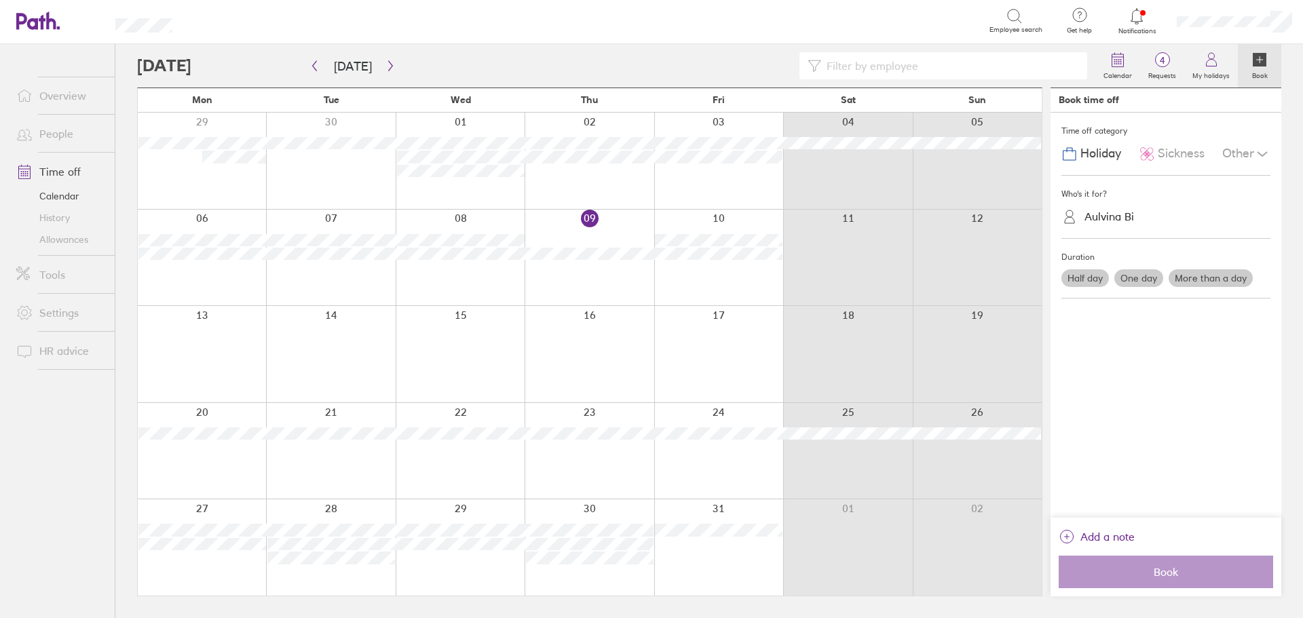
click at [73, 501] on ul "Overview People Time off Calendar History Allowances Tools Settings HR advice" at bounding box center [57, 308] width 115 height 529
click at [54, 242] on link "Allowances" at bounding box center [59, 240] width 109 height 22
